Goal: Transaction & Acquisition: Purchase product/service

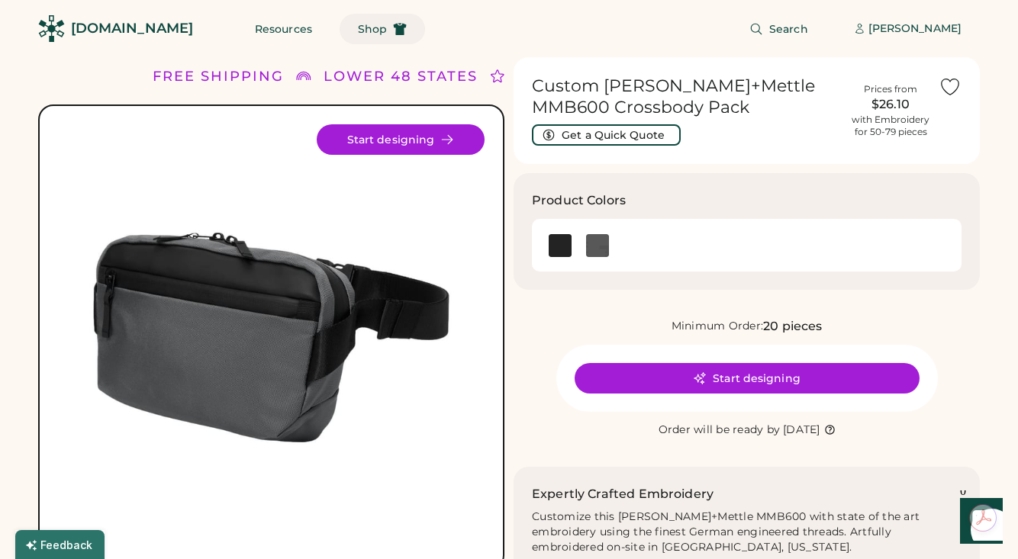
click at [358, 30] on span "Shop" at bounding box center [372, 29] width 29 height 11
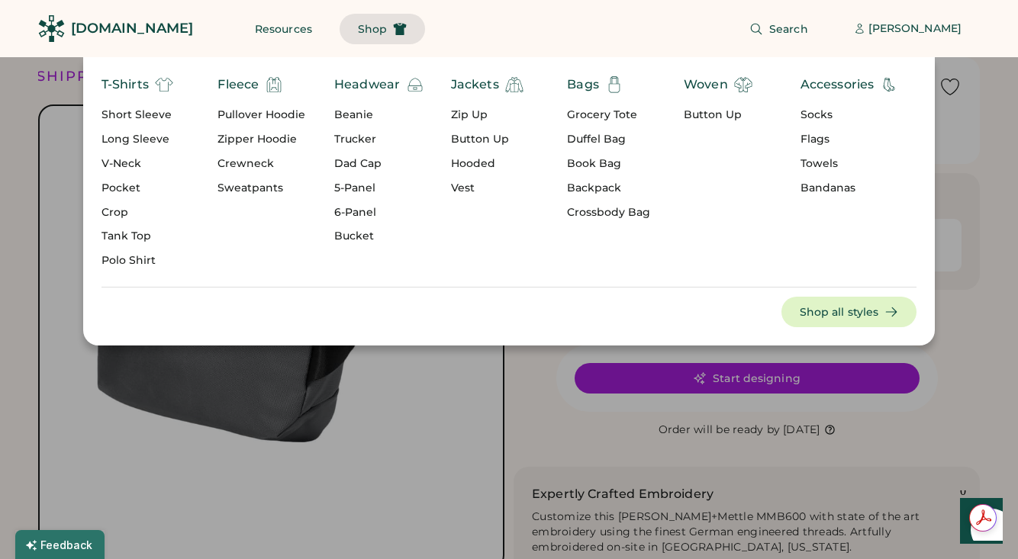
click at [815, 140] on div "Flags" at bounding box center [850, 139] width 98 height 15
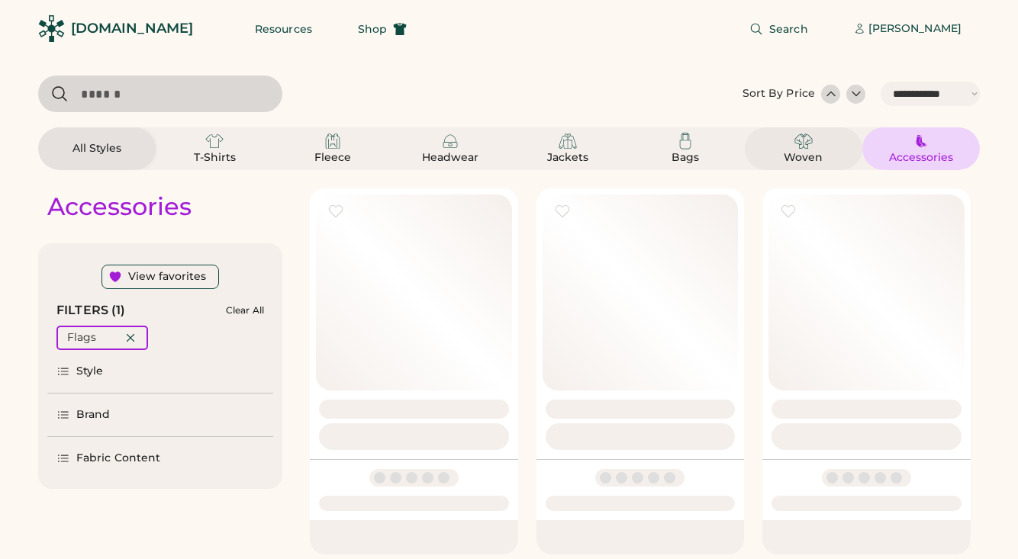
select select "*****"
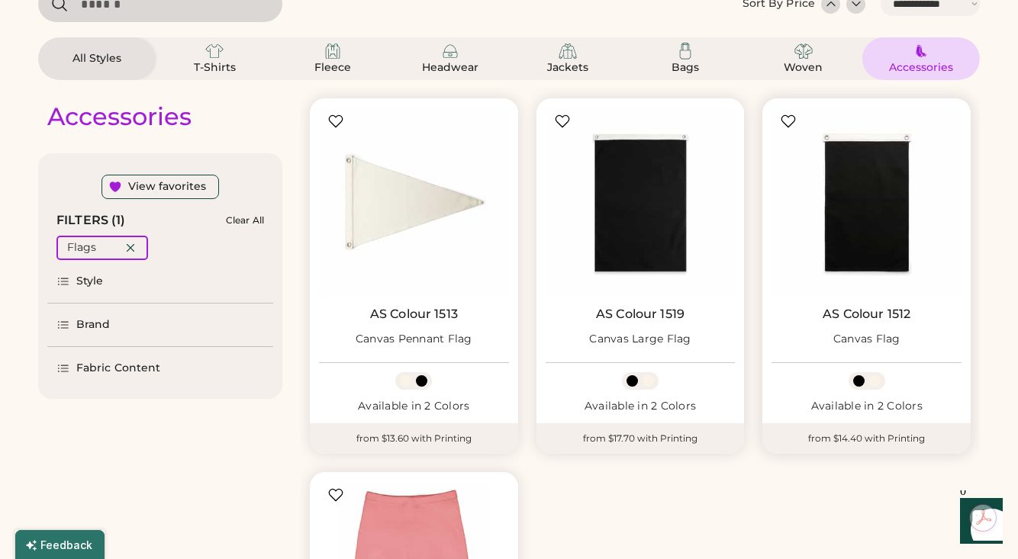
scroll to position [92, 0]
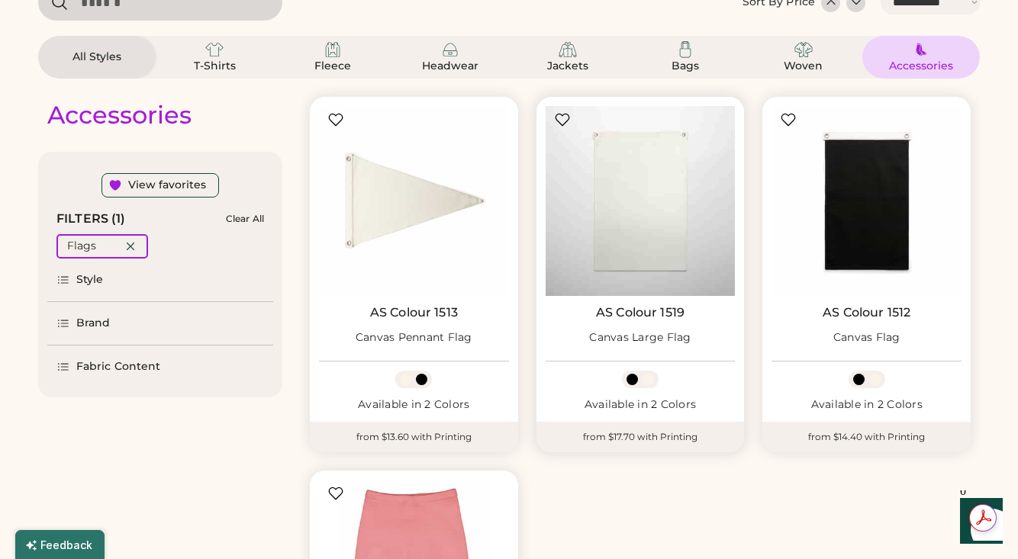
click at [643, 208] on img at bounding box center [641, 201] width 190 height 190
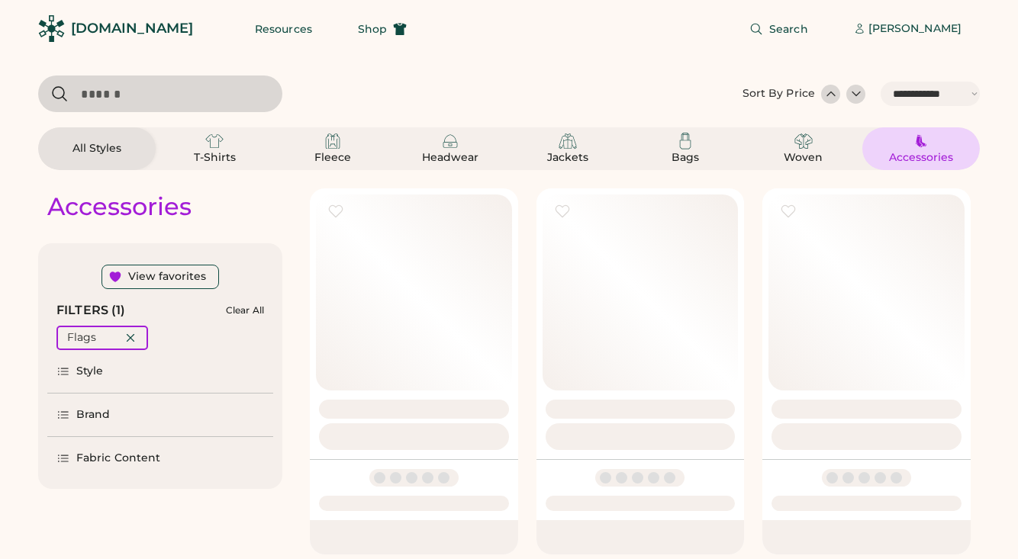
select select "*****"
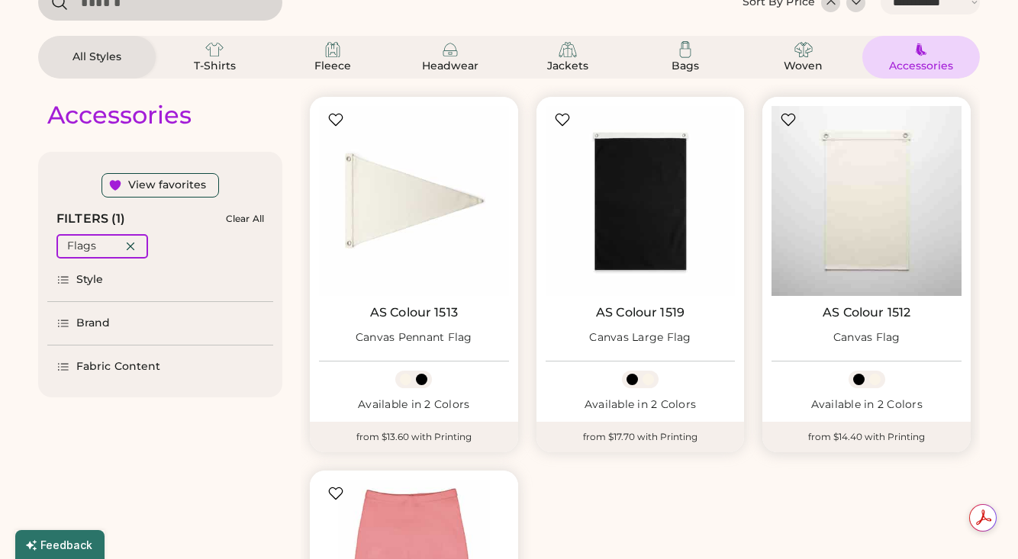
click at [873, 223] on img at bounding box center [867, 201] width 190 height 190
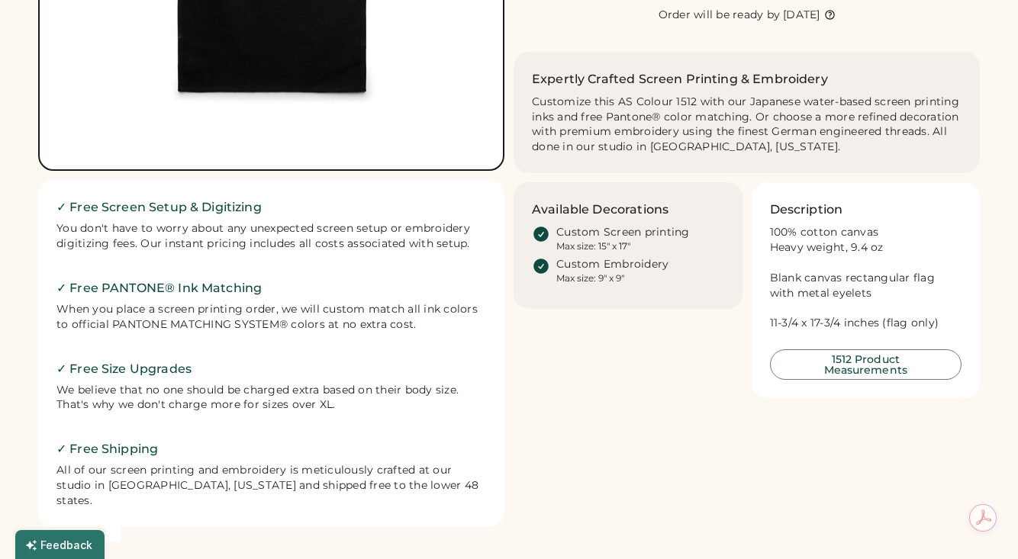
scroll to position [405, 0]
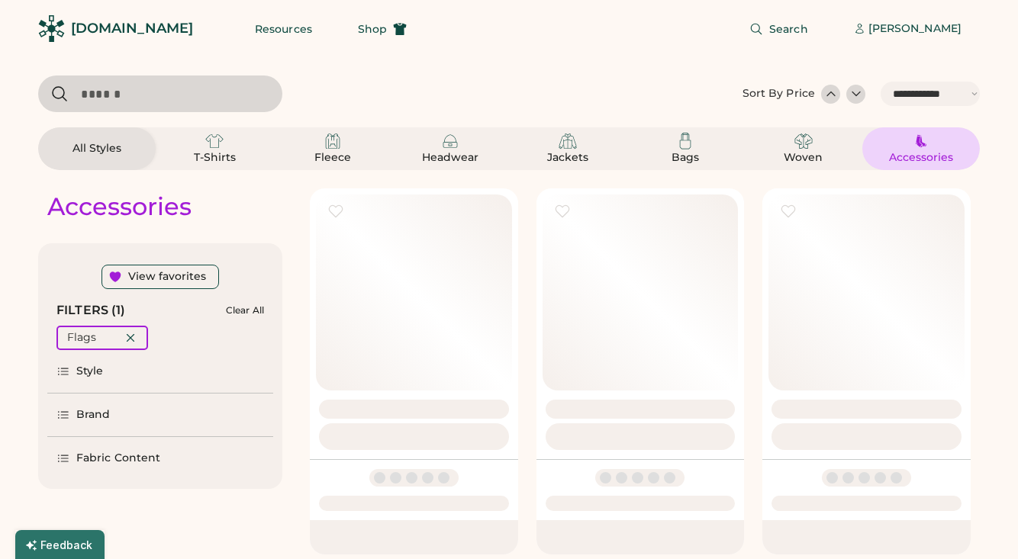
select select "*****"
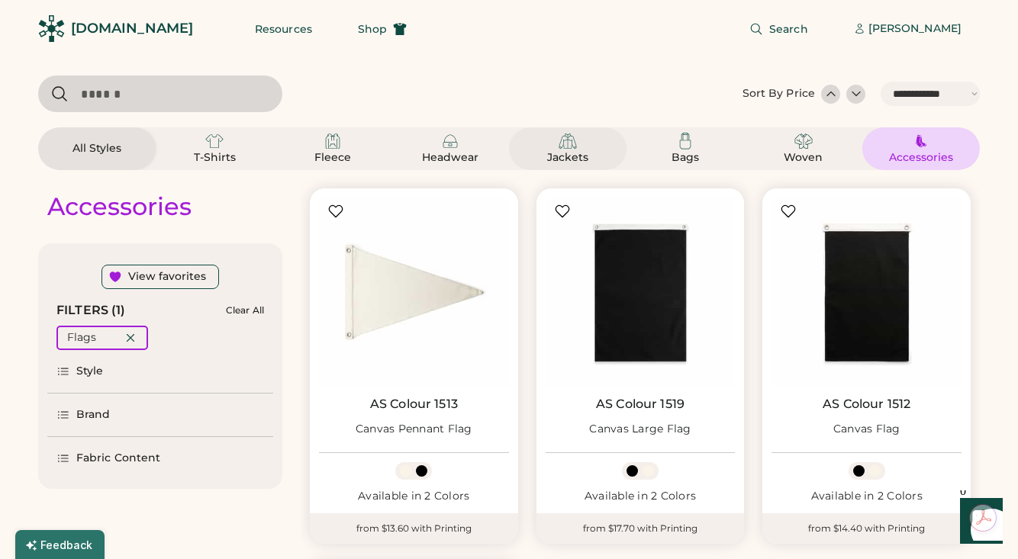
click at [561, 145] on img at bounding box center [568, 141] width 18 height 18
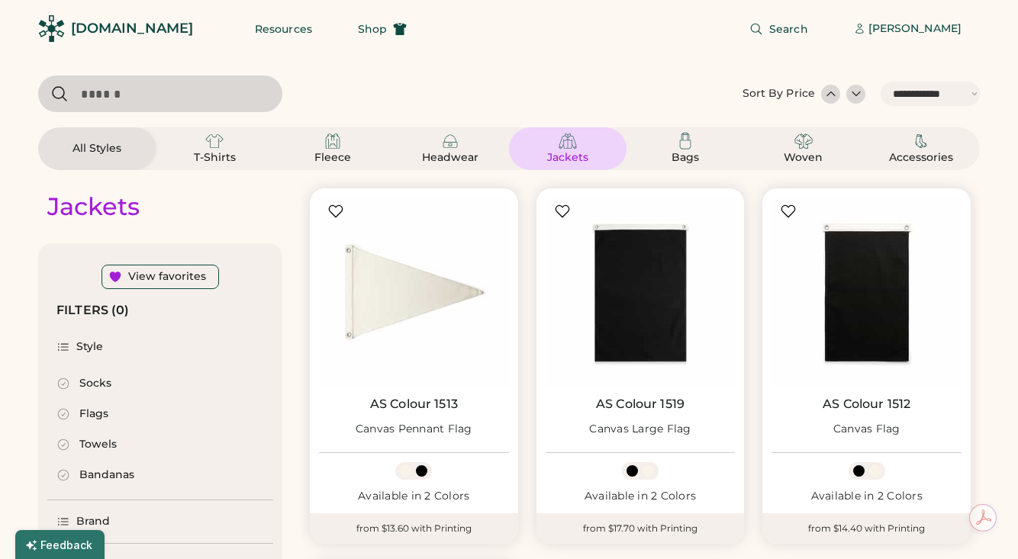
select select "*"
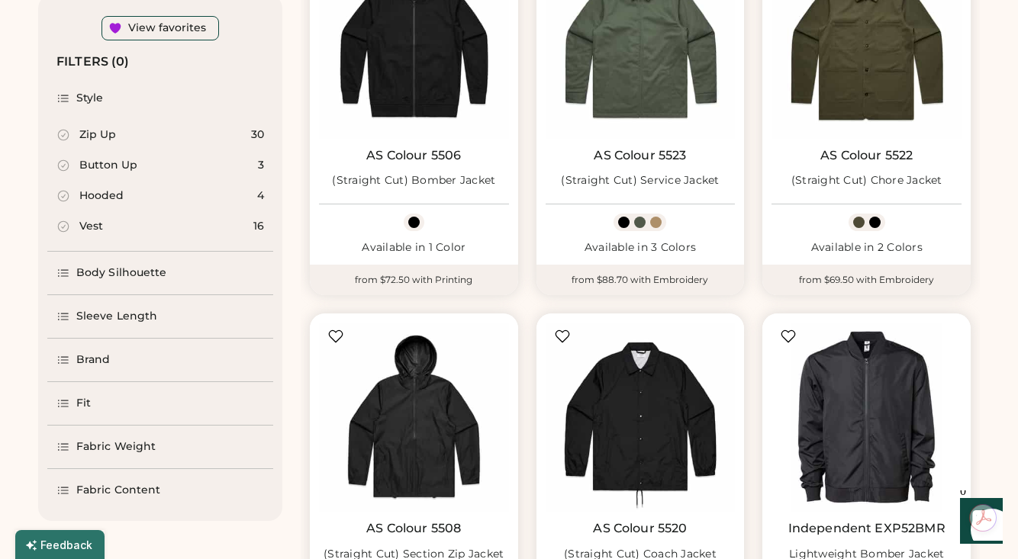
scroll to position [235, 0]
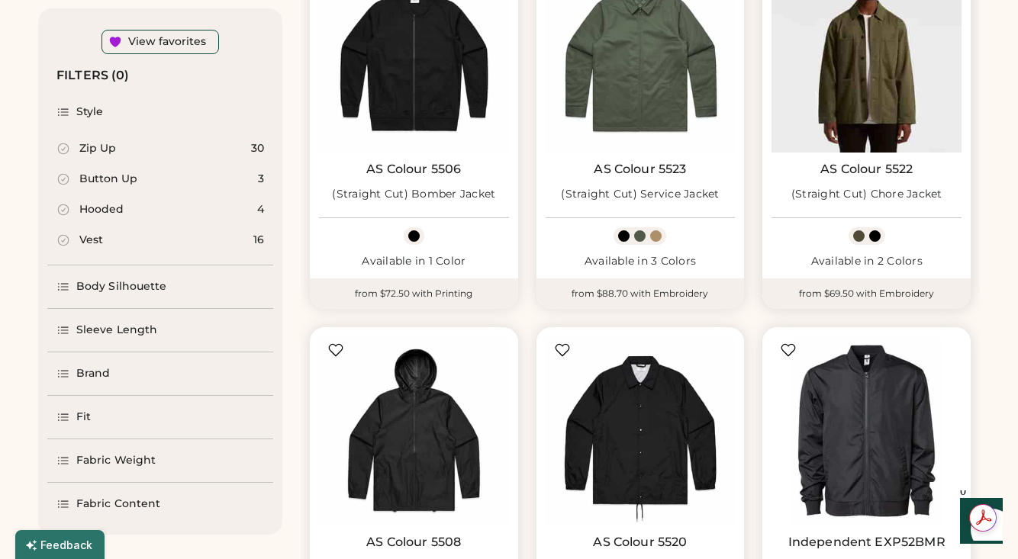
click at [852, 90] on img at bounding box center [867, 58] width 190 height 190
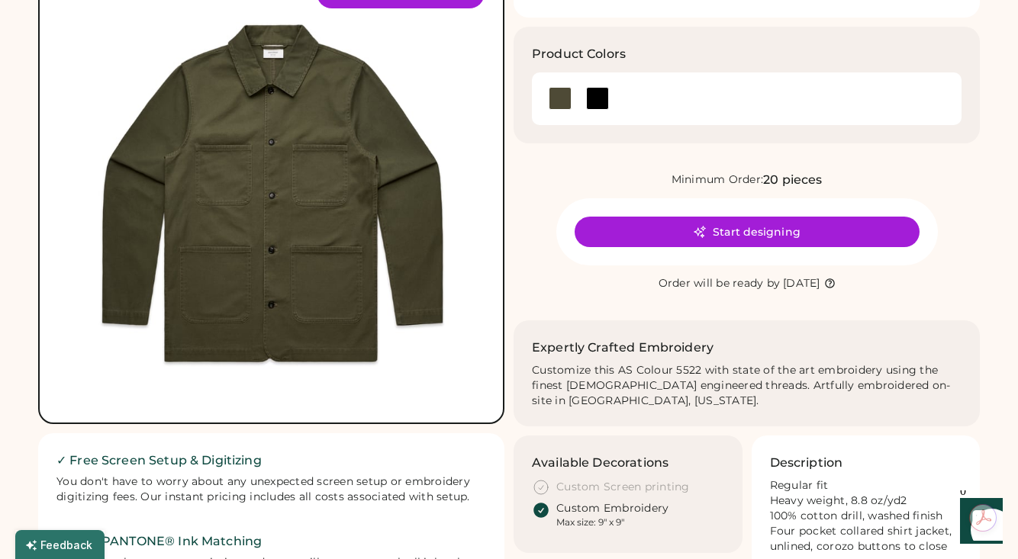
scroll to position [144, 0]
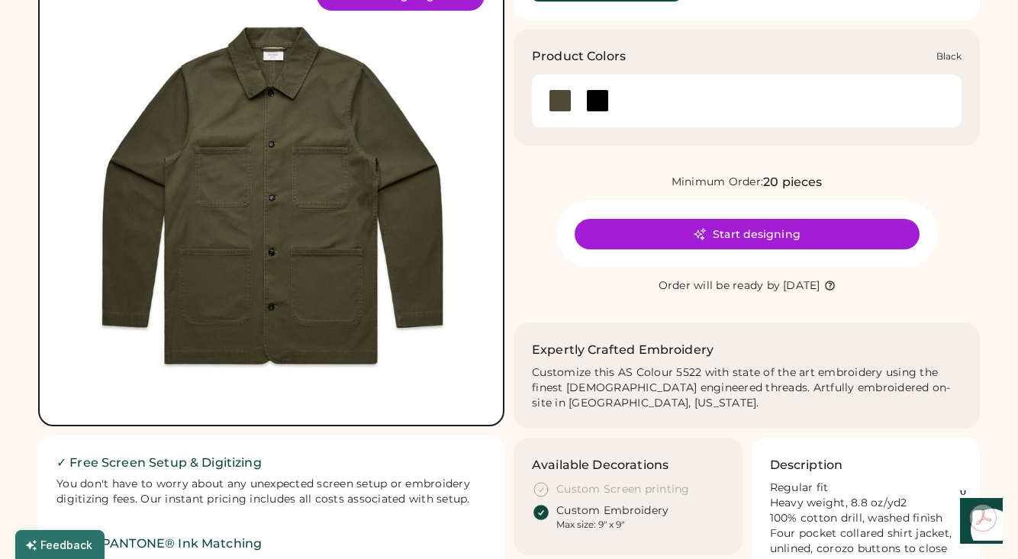
click at [597, 96] on div at bounding box center [597, 100] width 23 height 23
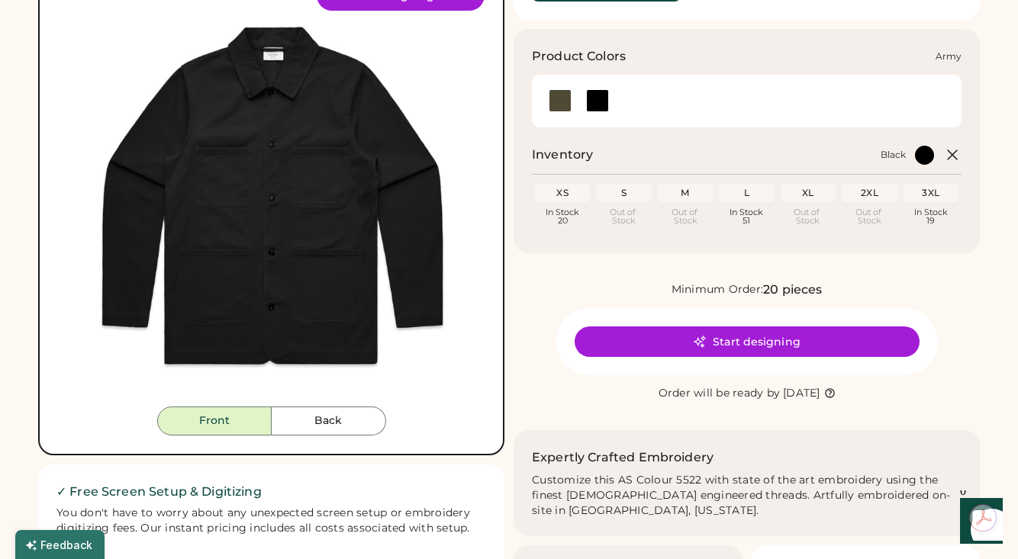
click at [564, 102] on div at bounding box center [560, 100] width 23 height 23
